Goal: Transaction & Acquisition: Book appointment/travel/reservation

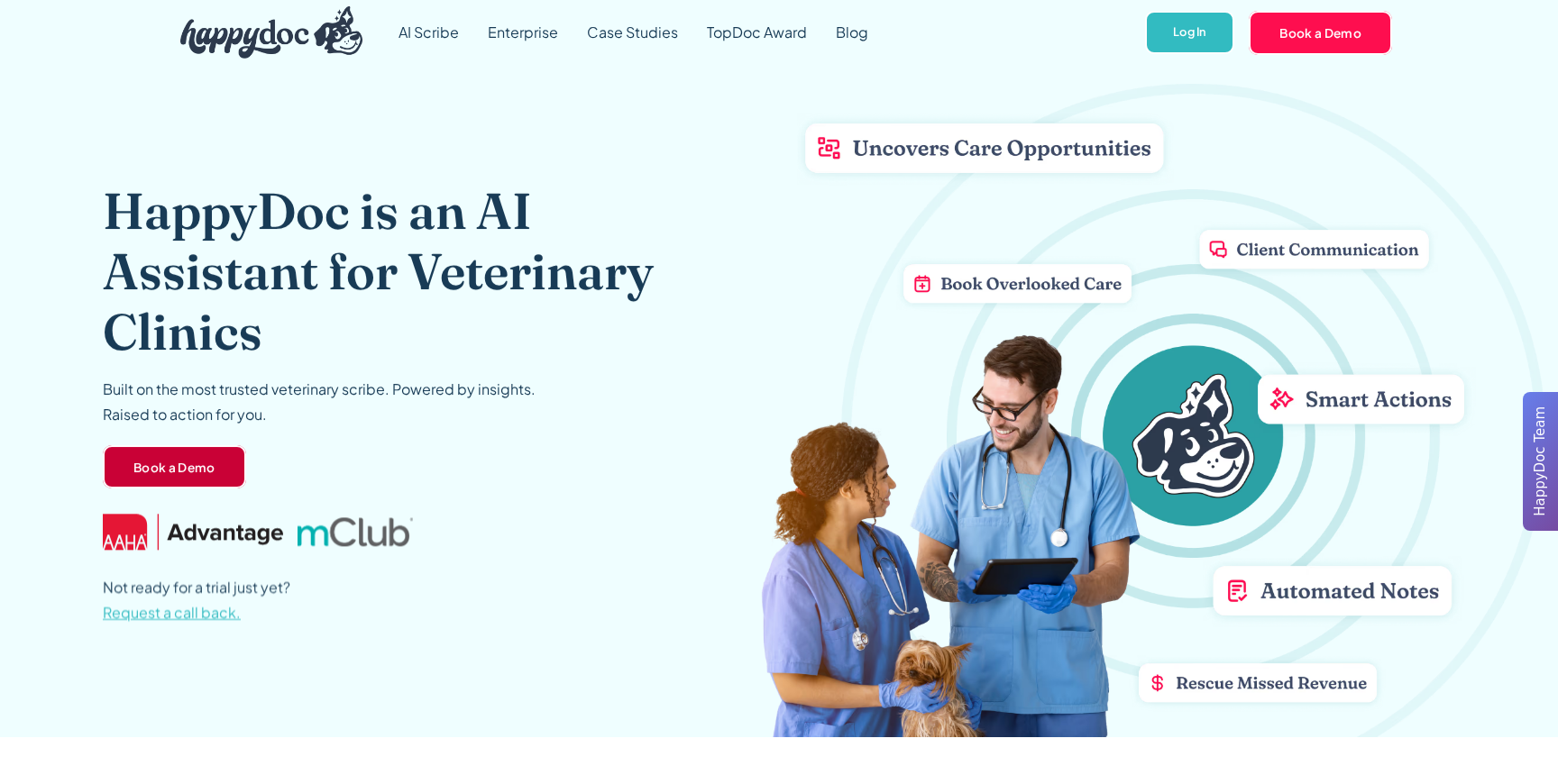
click at [196, 475] on link "Book a Demo" at bounding box center [174, 467] width 144 height 44
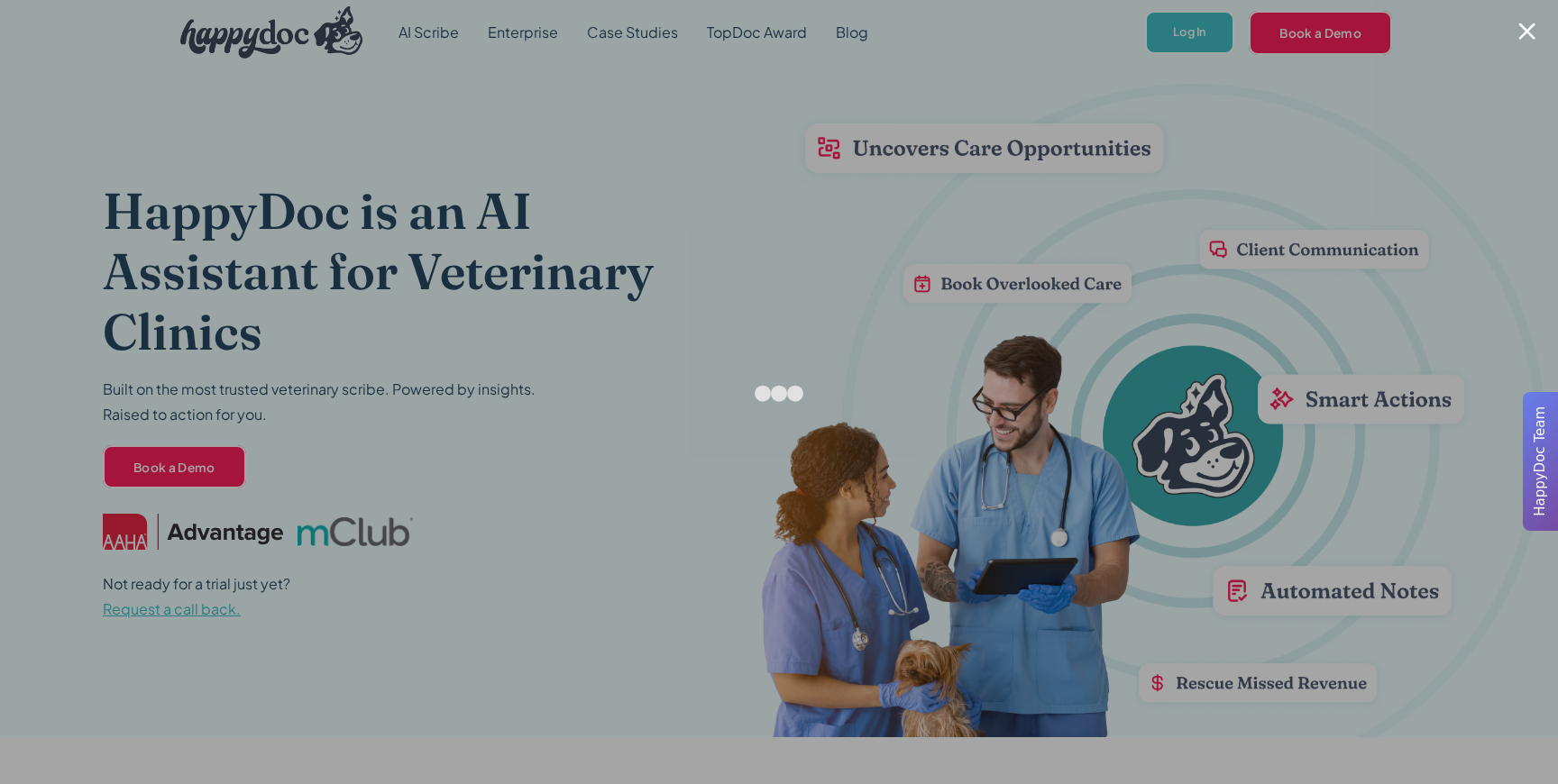
click at [1527, 27] on div at bounding box center [1526, 31] width 17 height 17
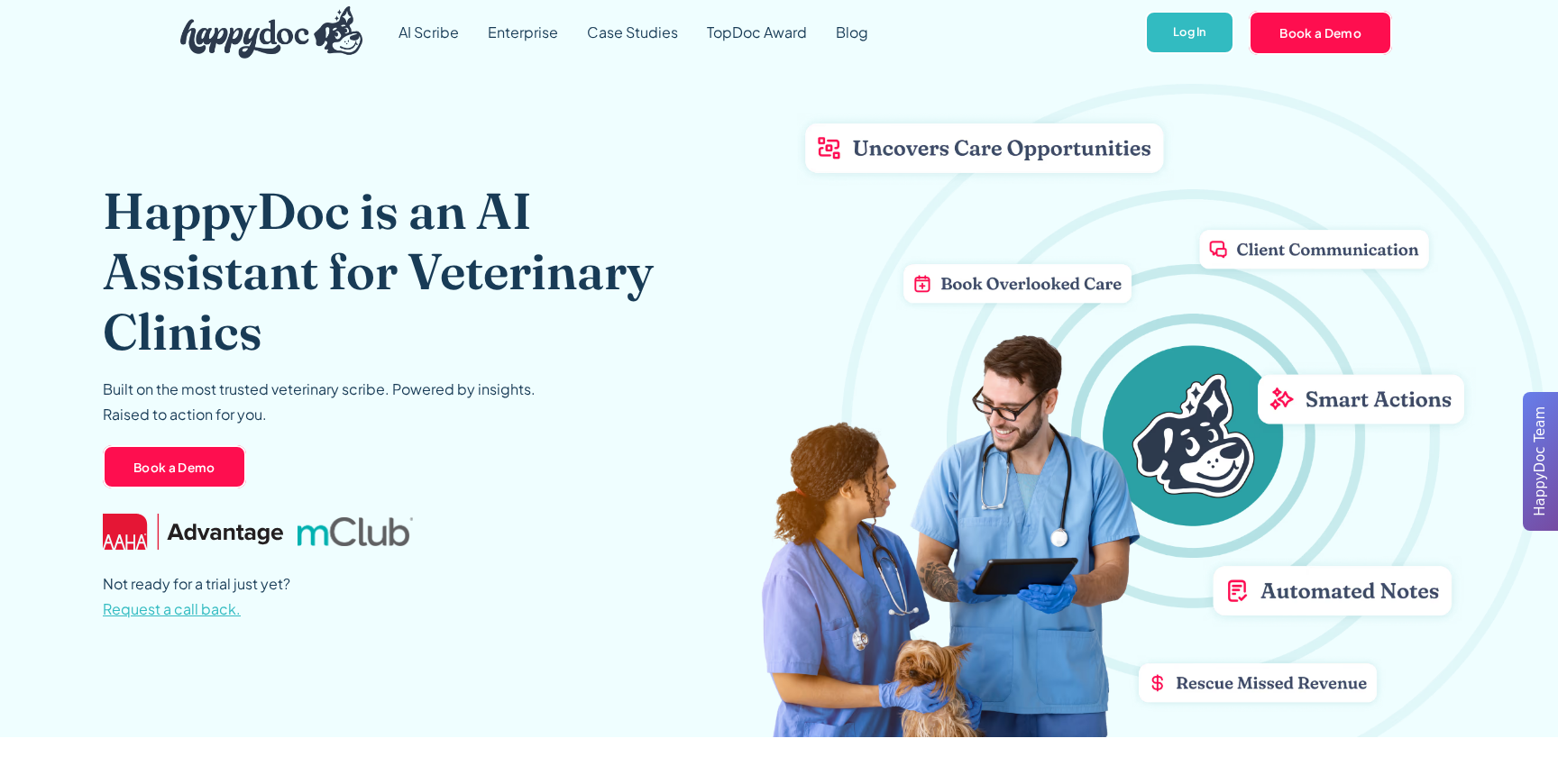
click at [172, 616] on span "Request a call back." at bounding box center [171, 609] width 138 height 19
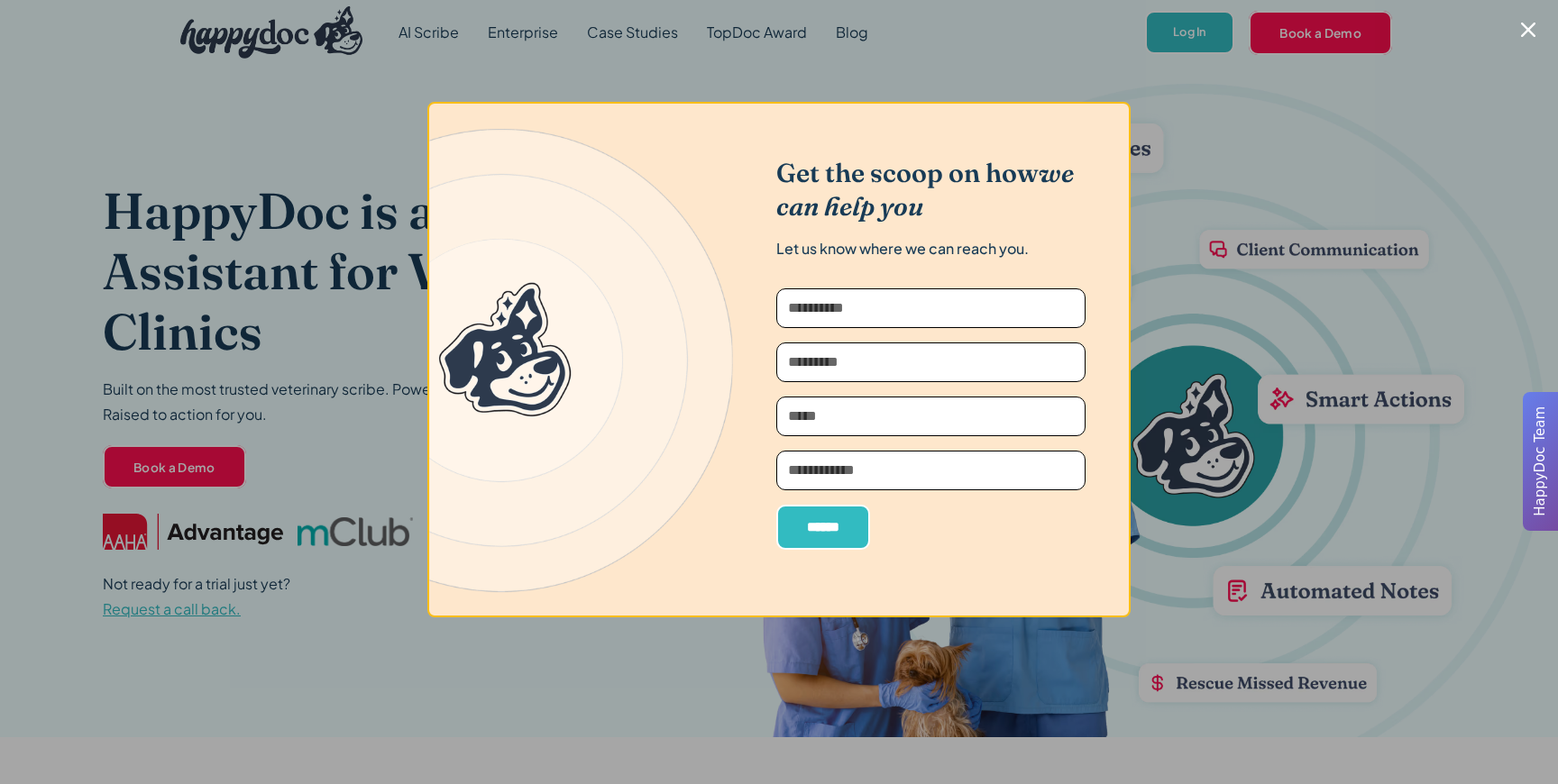
click at [247, 297] on div at bounding box center [779, 392] width 1558 height 784
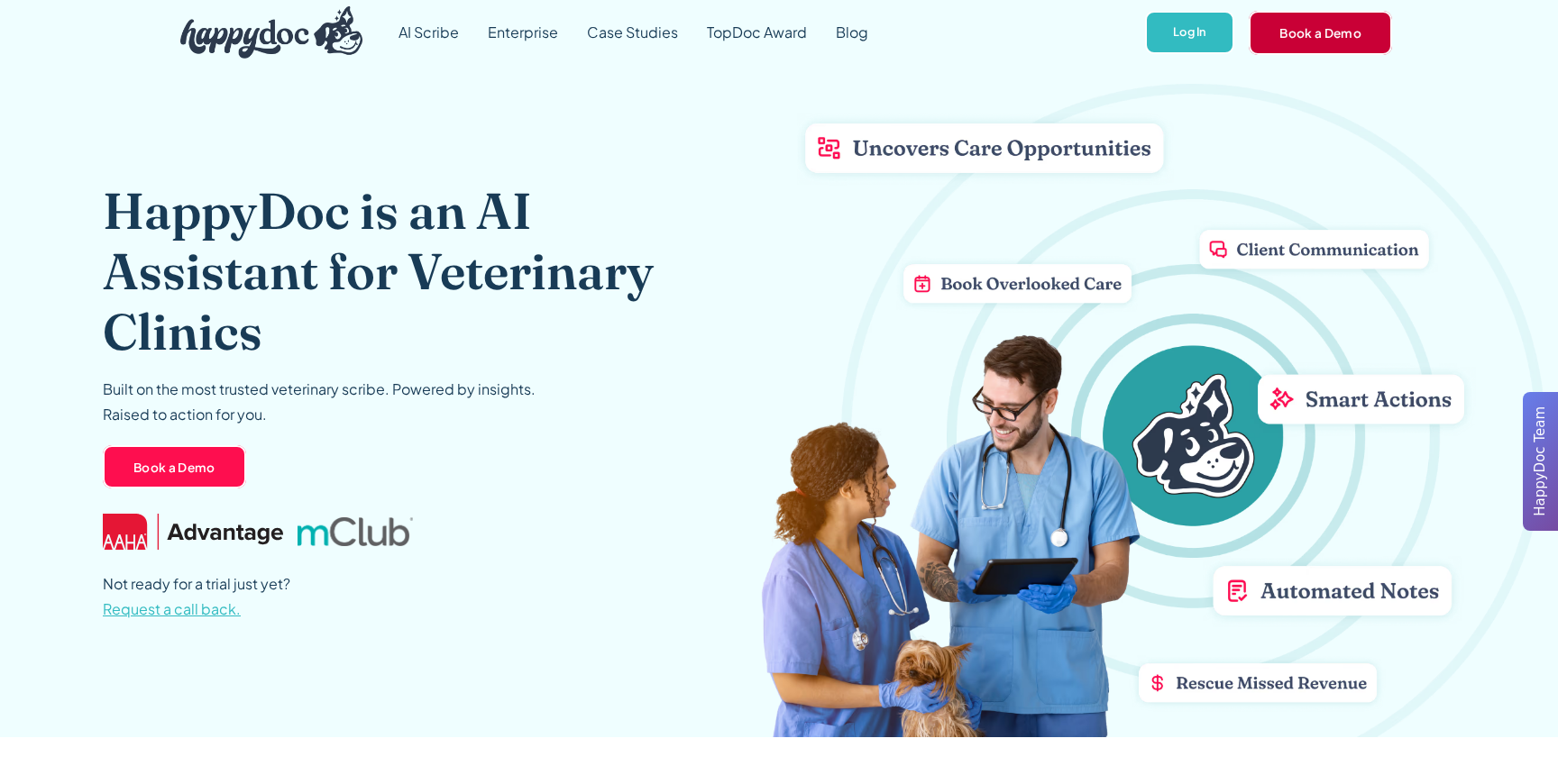
click at [1298, 21] on link "Book a Demo" at bounding box center [1321, 32] width 144 height 44
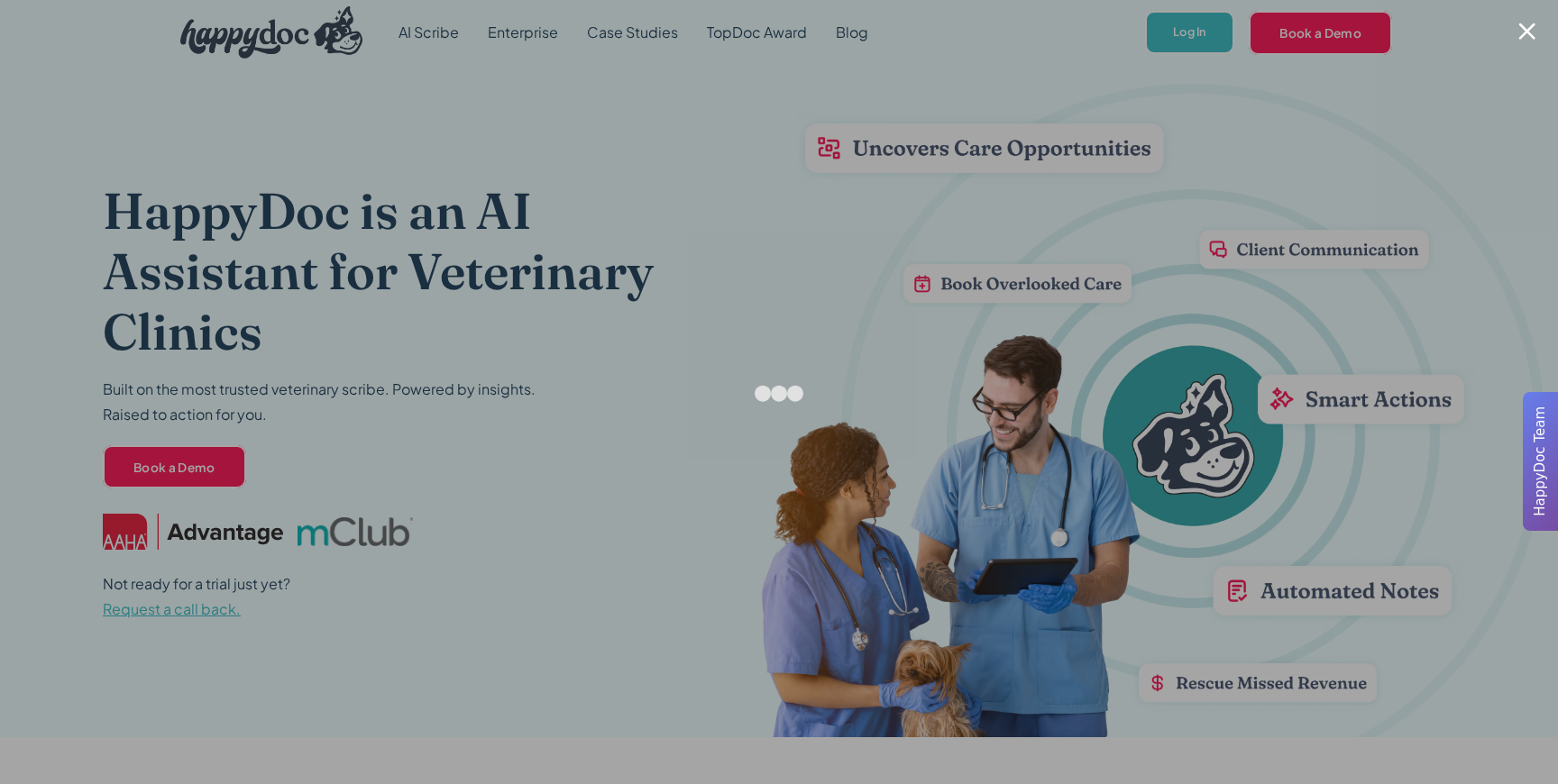
click at [324, 293] on div at bounding box center [779, 392] width 1558 height 784
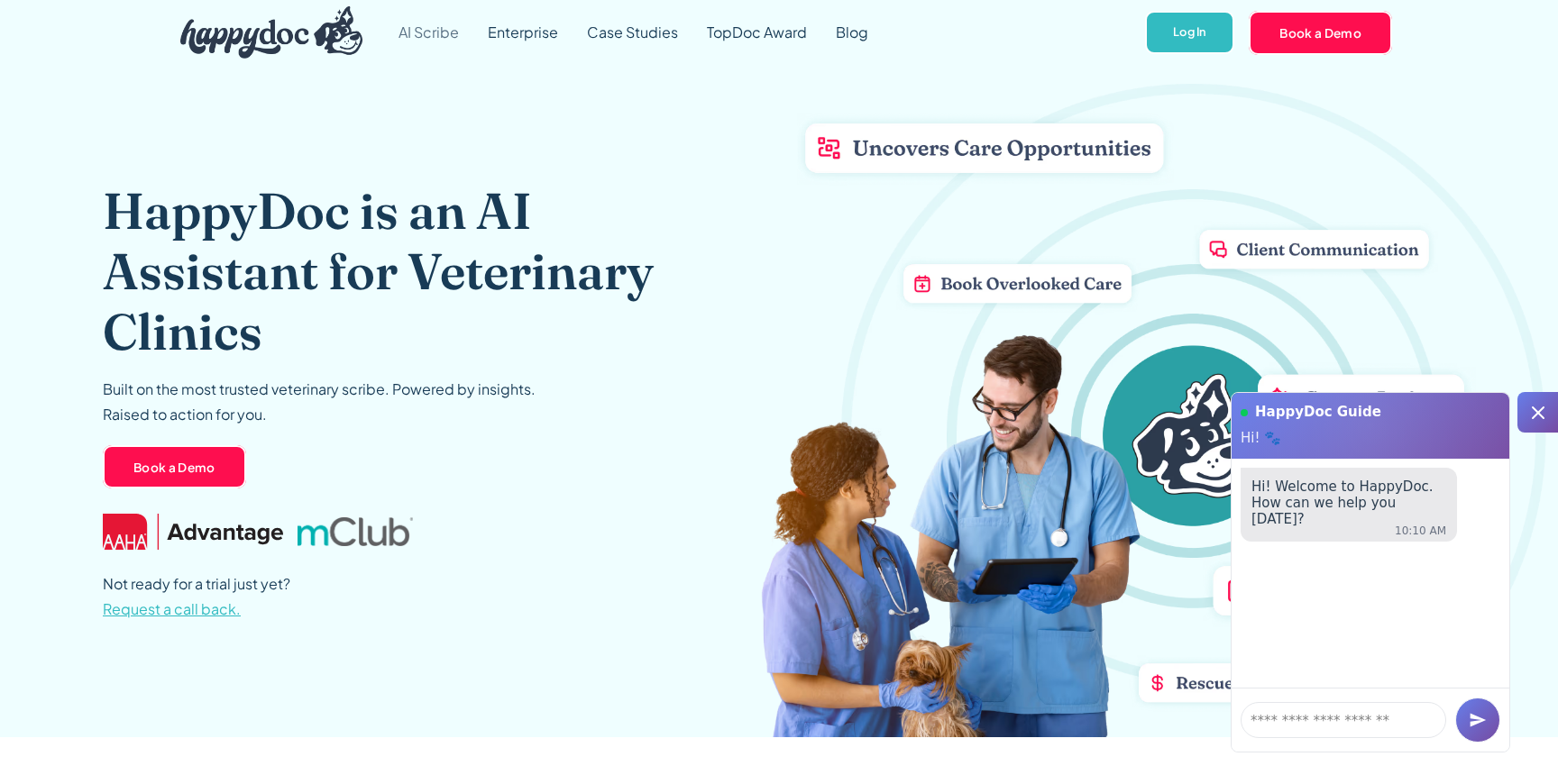
click at [437, 45] on link "AI Scribe" at bounding box center [428, 32] width 89 height 65
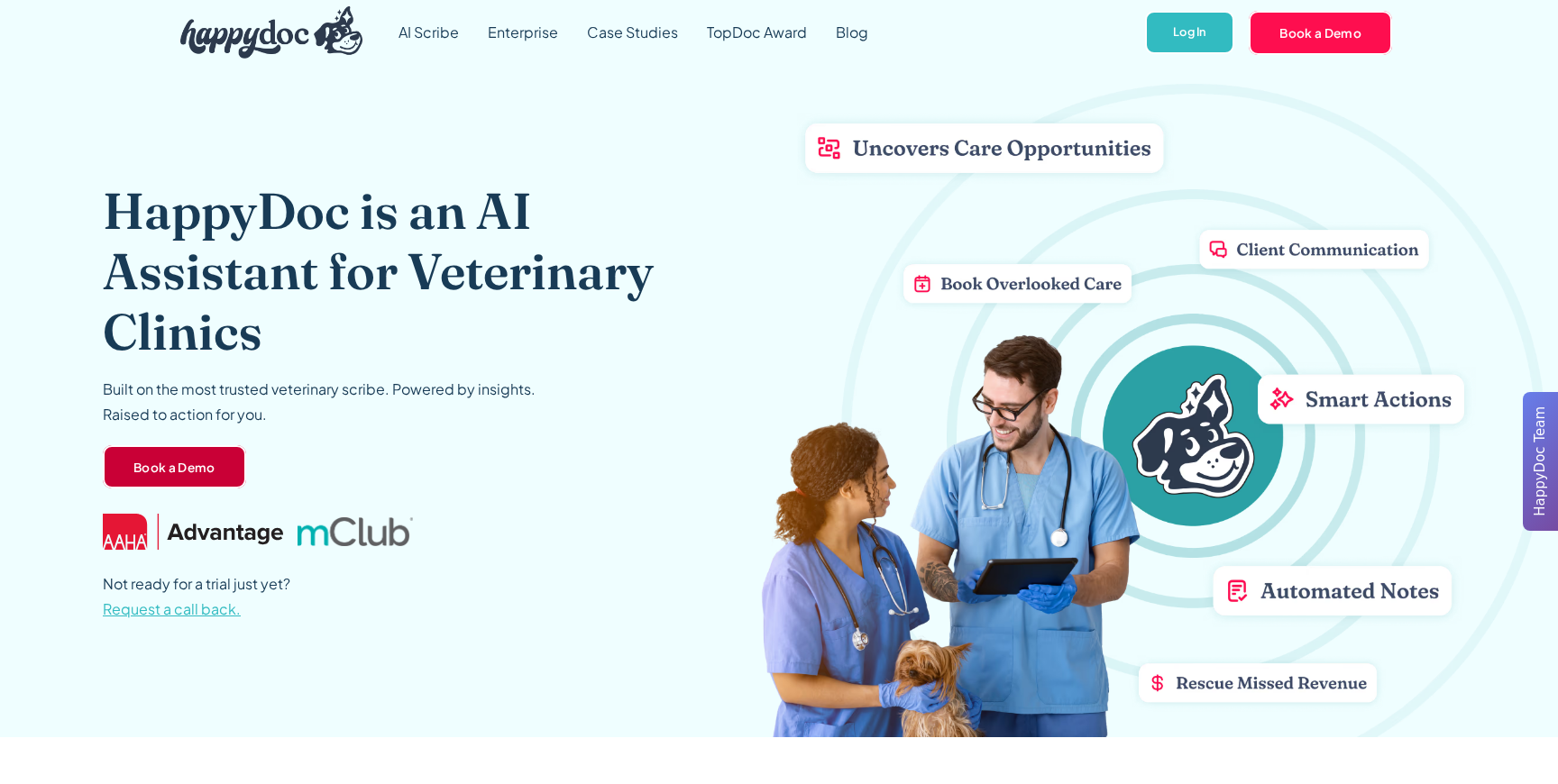
click at [180, 471] on link "Book a Demo" at bounding box center [174, 467] width 144 height 44
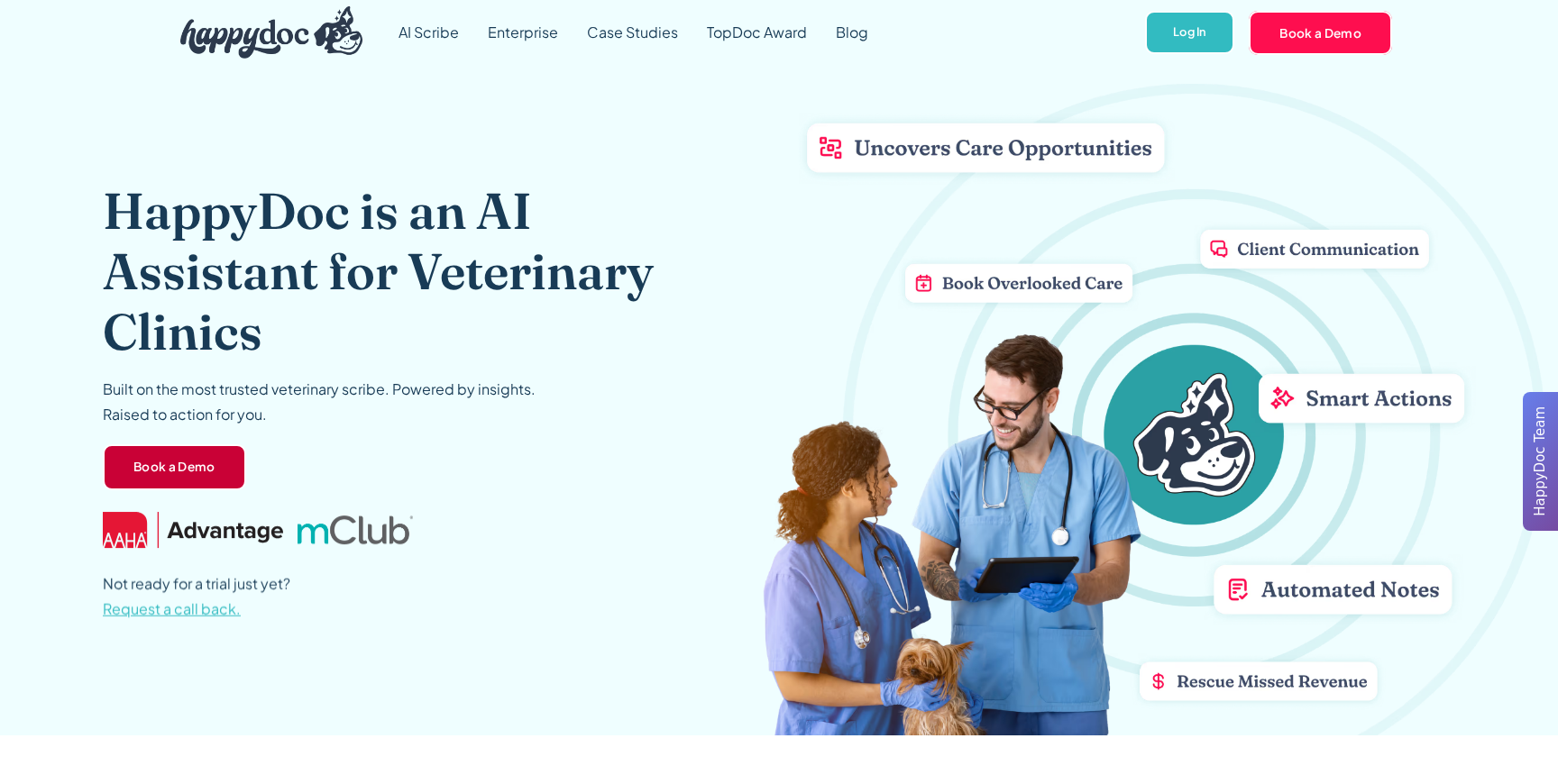
click at [194, 462] on link "Book a Demo" at bounding box center [174, 468] width 144 height 47
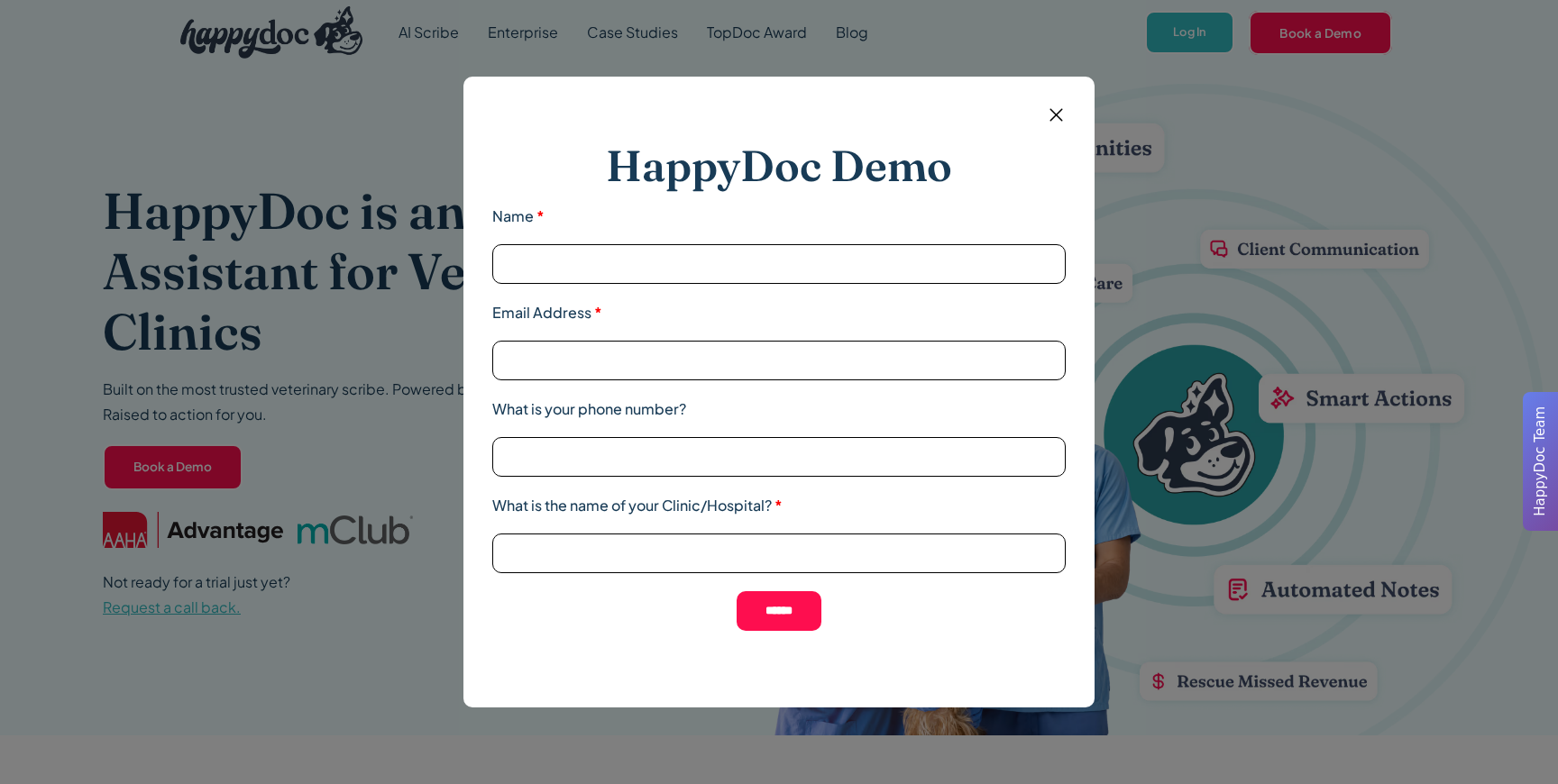
click at [272, 375] on div "HappyDoc Demo Name * Email Address * What is your phone number? What is the nam…" at bounding box center [779, 392] width 1558 height 784
click at [302, 273] on div "HappyDoc Demo Name * Email Address * What is your phone number? What is the nam…" at bounding box center [779, 392] width 1558 height 784
click at [1062, 117] on img at bounding box center [1057, 115] width 22 height 22
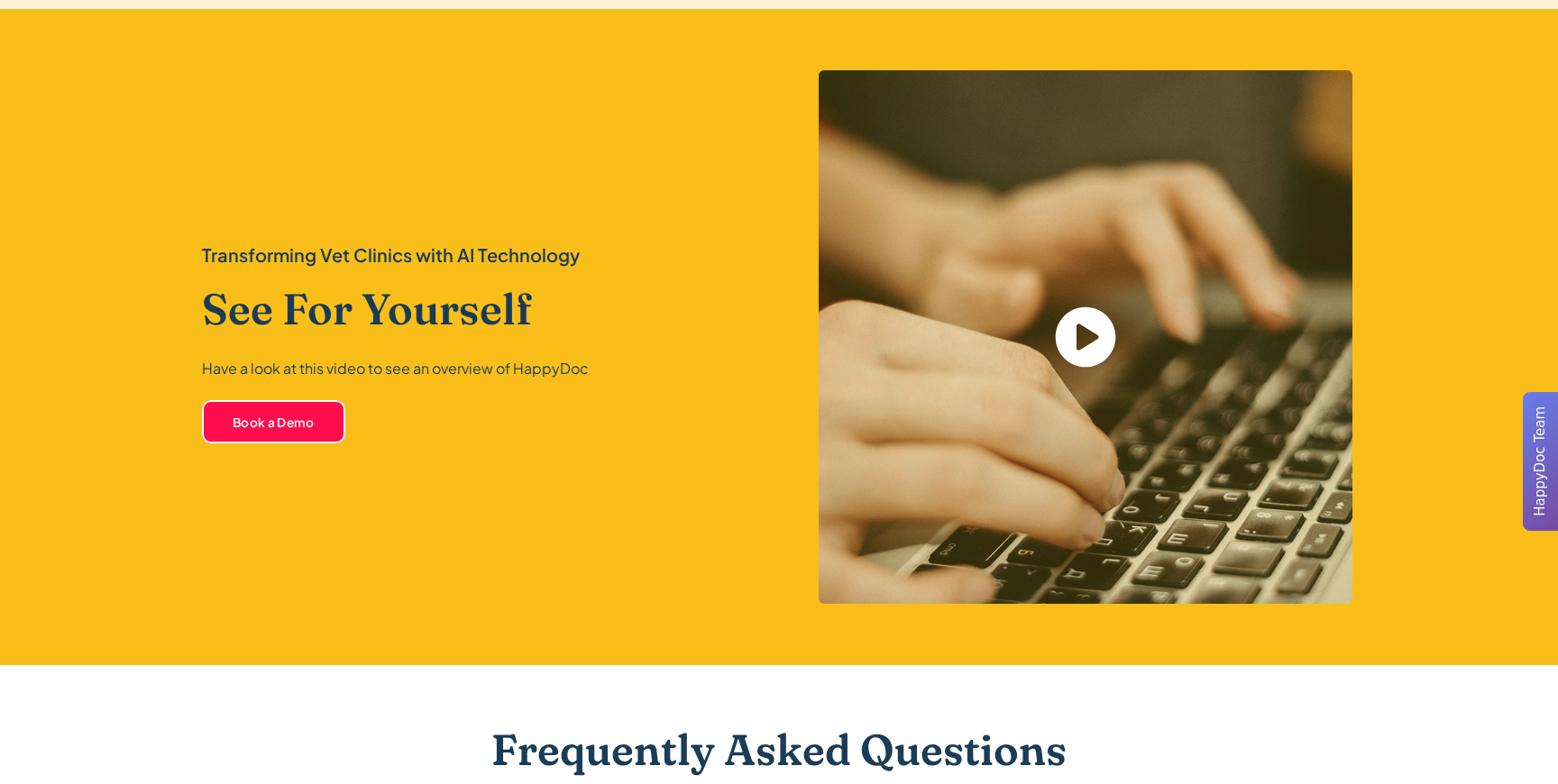
scroll to position [3657, 0]
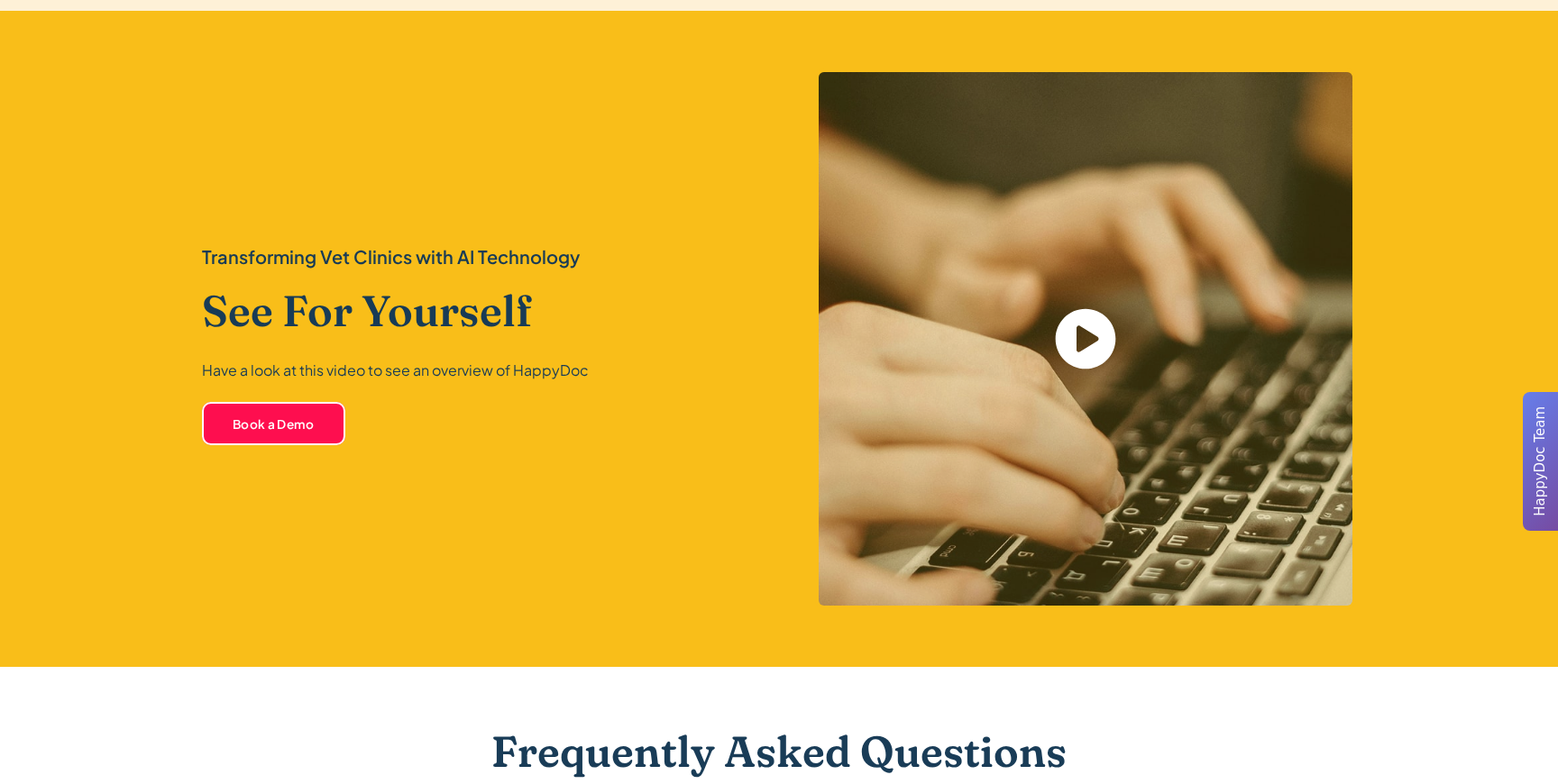
click at [1035, 293] on div "open lightbox" at bounding box center [1085, 339] width 534 height 534
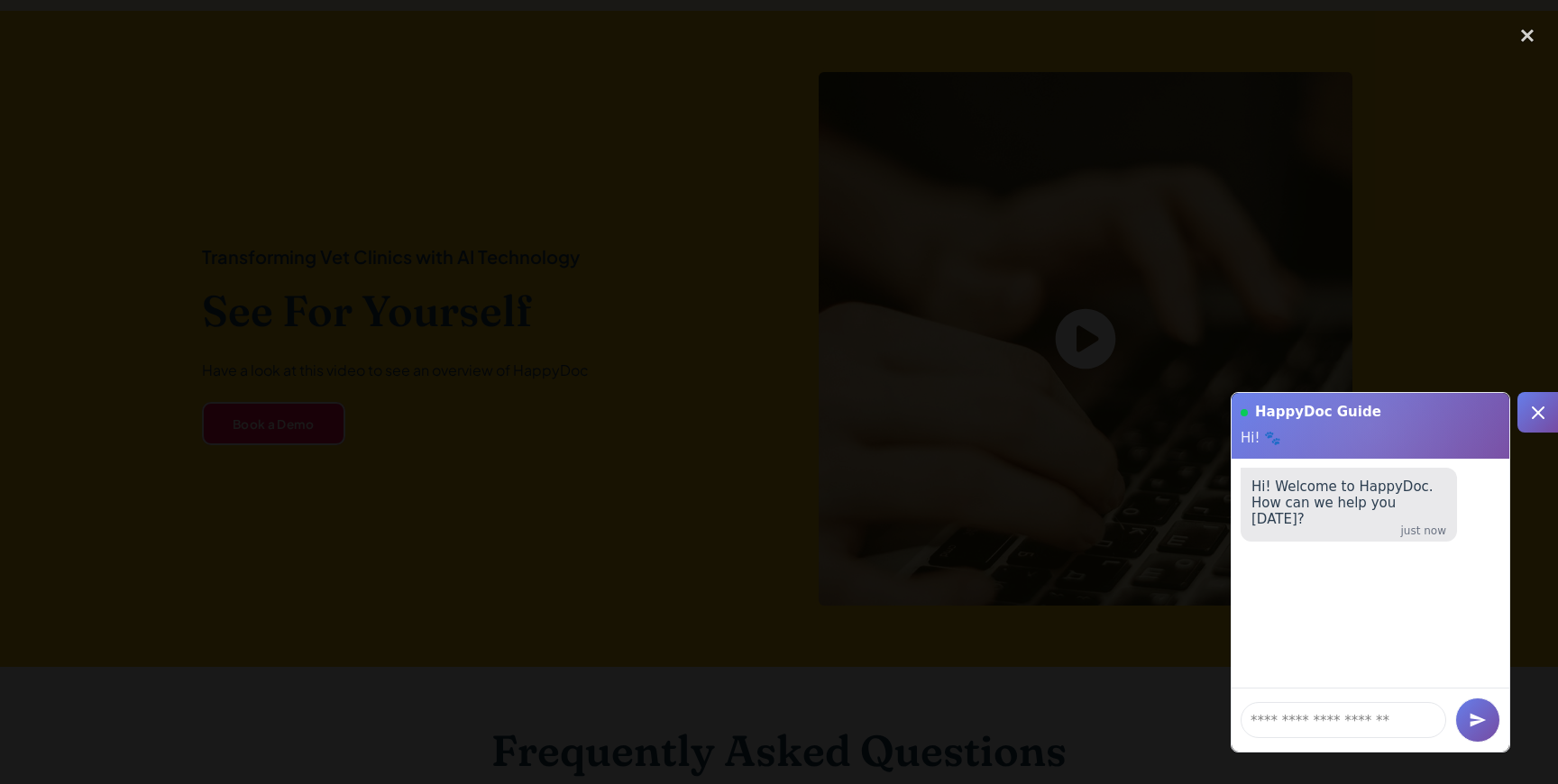
click at [1438, 247] on div at bounding box center [779, 392] width 1558 height 752
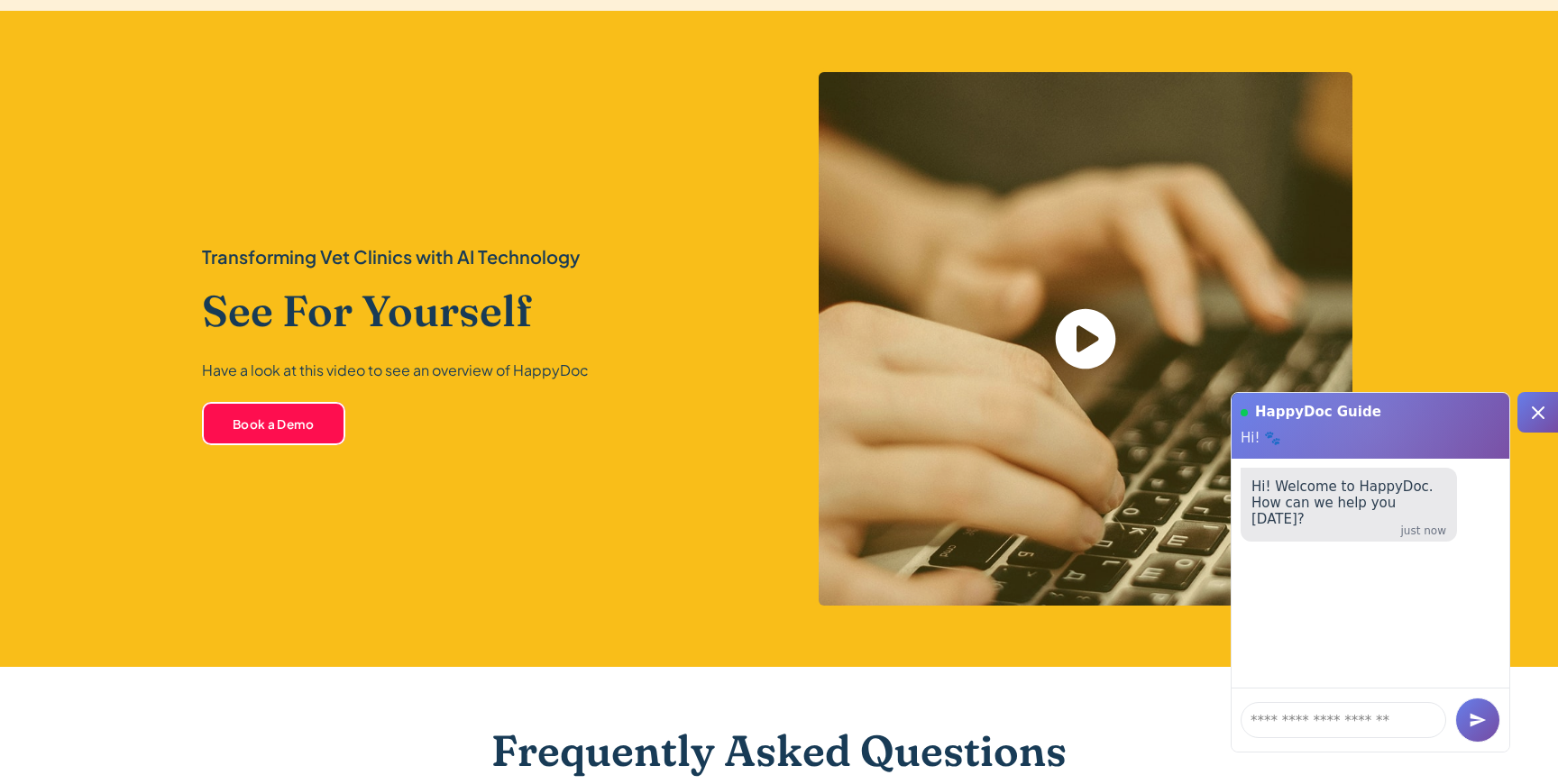
click at [1535, 402] on icon at bounding box center [1538, 412] width 21 height 21
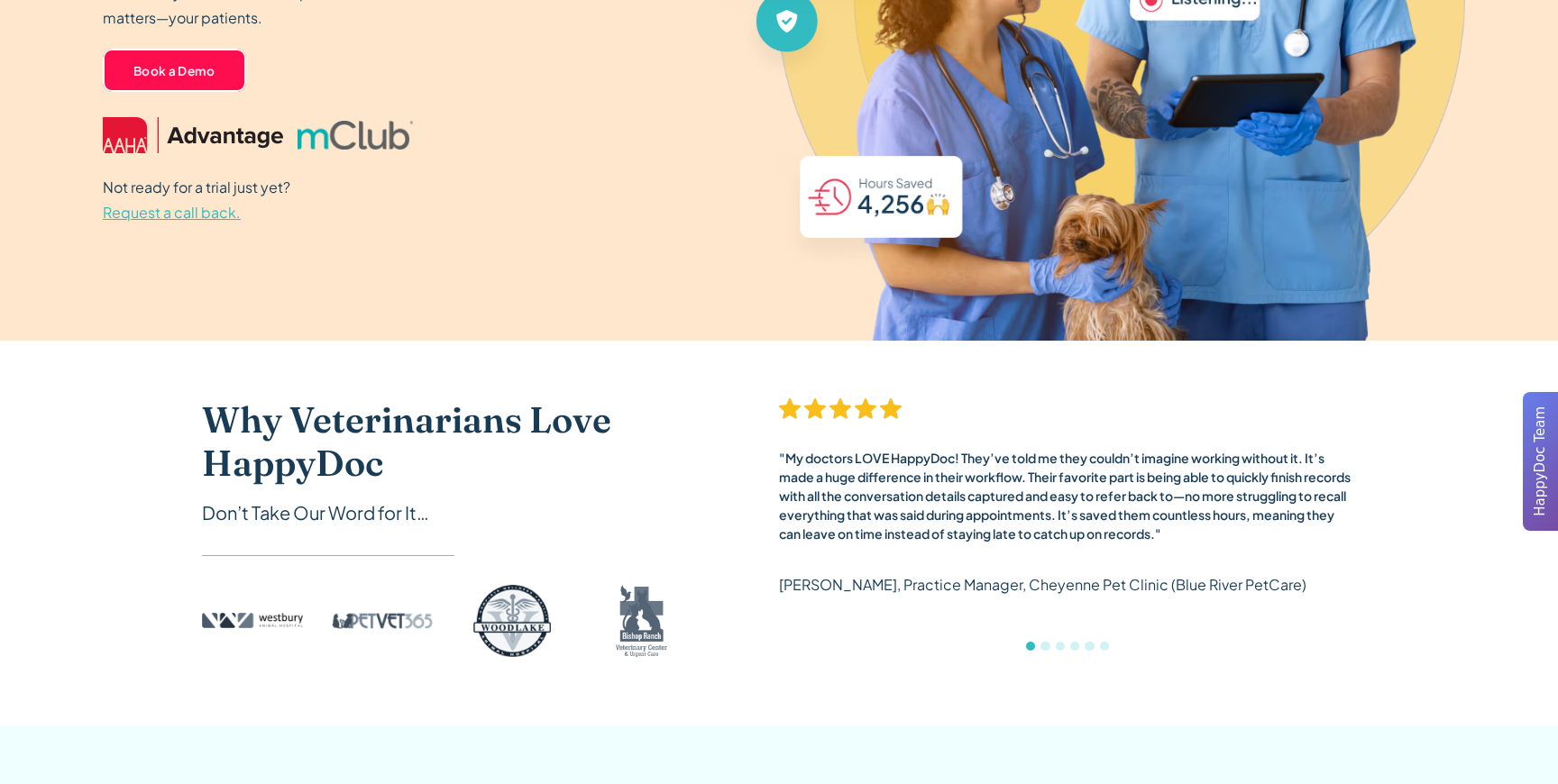
scroll to position [0, 0]
